Goal: Communication & Community: Answer question/provide support

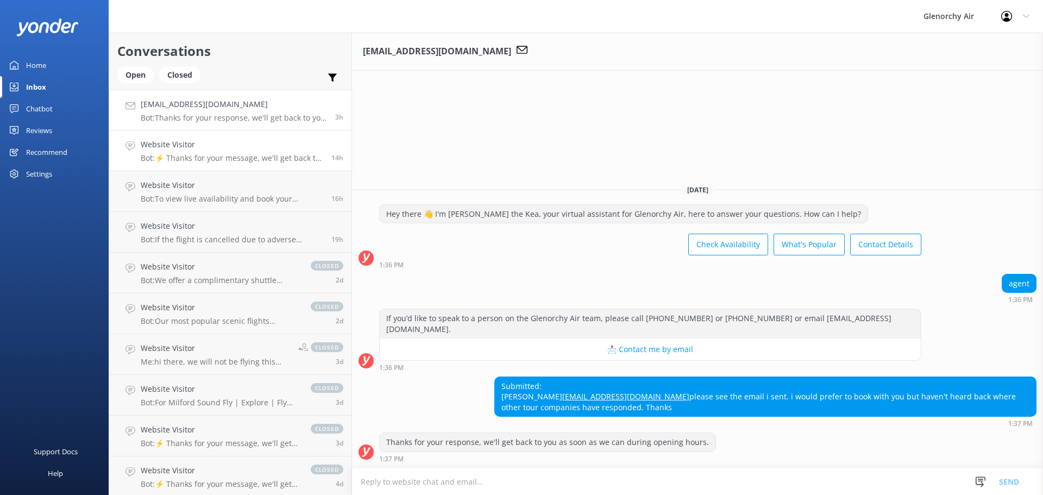
click at [219, 149] on h4 "Website Visitor" at bounding box center [232, 144] width 182 height 12
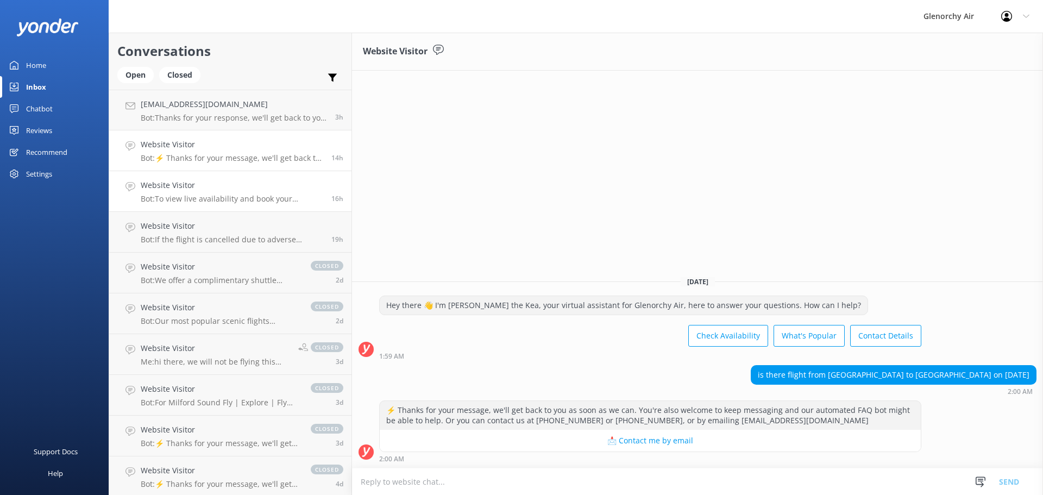
click at [222, 185] on h4 "Website Visitor" at bounding box center [232, 185] width 182 height 12
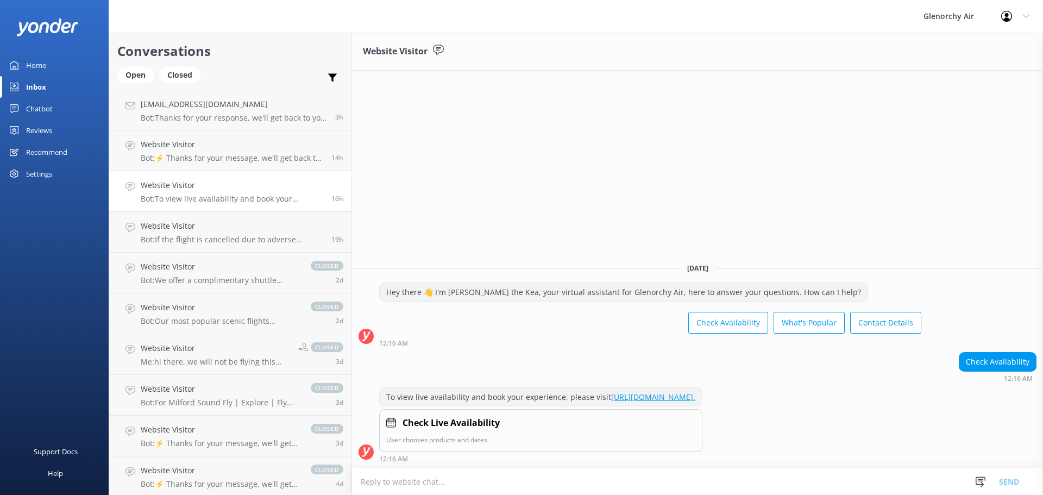
click at [221, 209] on link "Website Visitor Bot: To view live availability and book your experience, please…" at bounding box center [230, 191] width 242 height 41
click at [224, 158] on p "Bot: ⚡ Thanks for your message, we'll get back to you as soon as we can. You're…" at bounding box center [232, 158] width 182 height 10
